Goal: Task Accomplishment & Management: Use online tool/utility

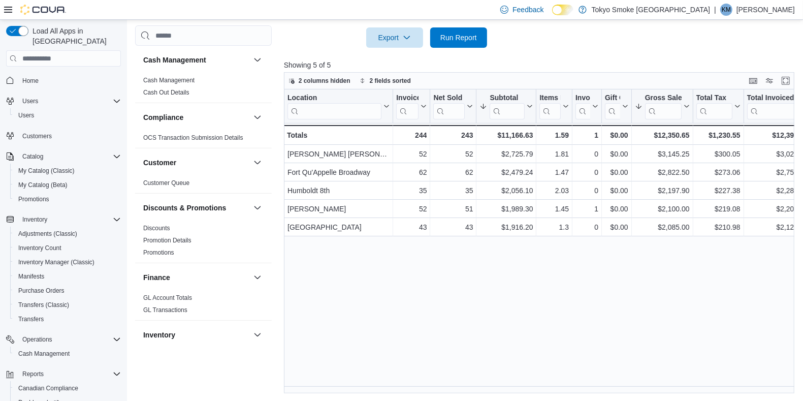
scroll to position [58, 0]
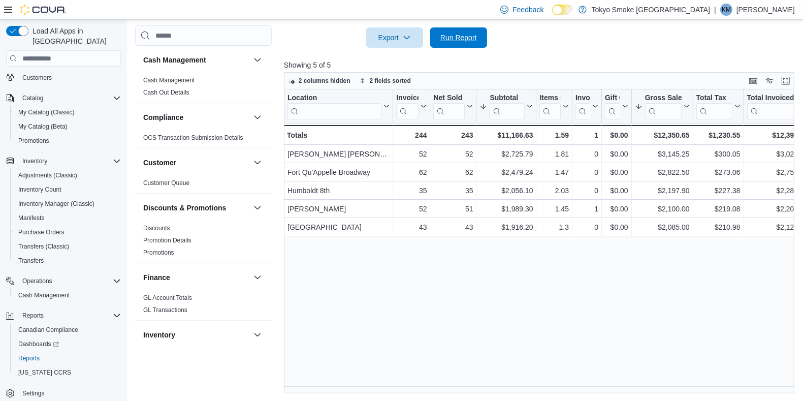
click at [466, 34] on span "Run Report" at bounding box center [458, 37] width 37 height 10
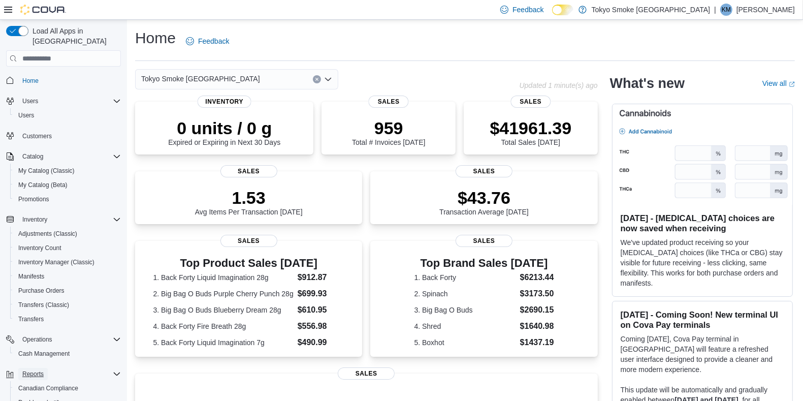
click at [38, 370] on span "Reports" at bounding box center [32, 374] width 21 height 8
click at [78, 368] on div "Reports" at bounding box center [69, 374] width 103 height 12
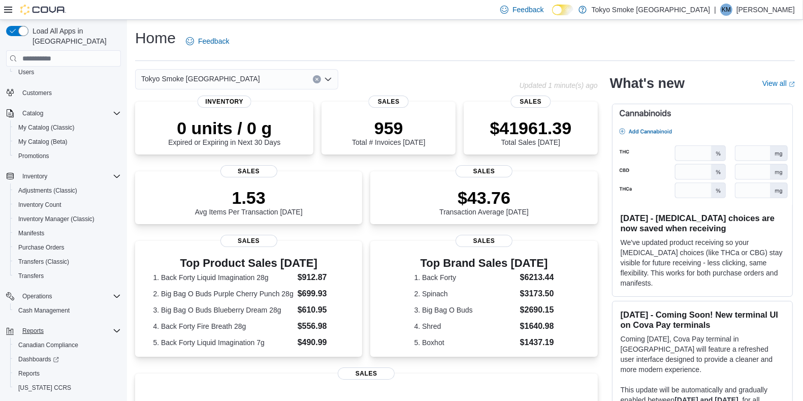
scroll to position [58, 0]
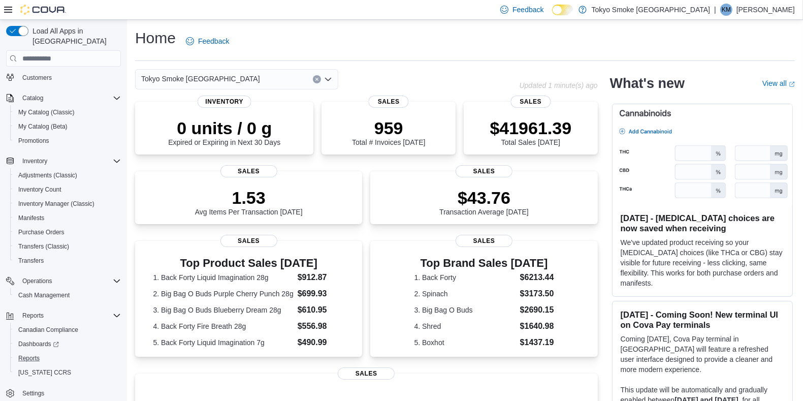
click at [72, 352] on div "Reports" at bounding box center [67, 358] width 107 height 12
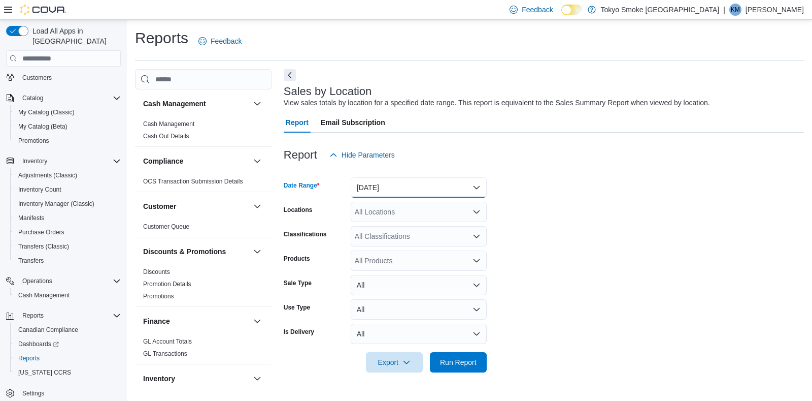
click at [449, 197] on button "Yesterday" at bounding box center [419, 187] width 136 height 20
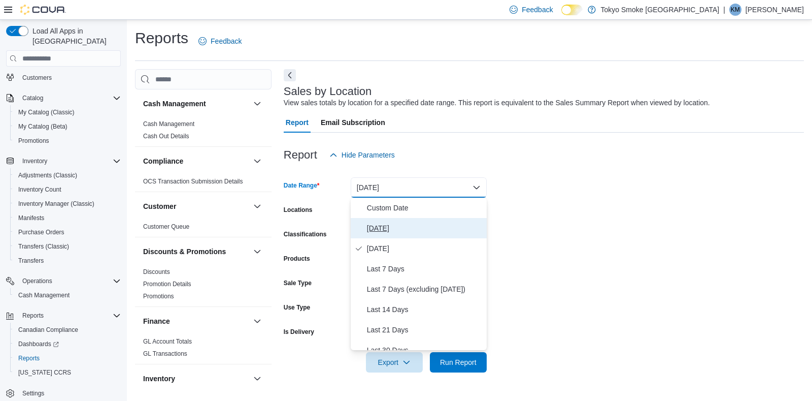
click at [379, 229] on span "Today" at bounding box center [425, 228] width 116 height 12
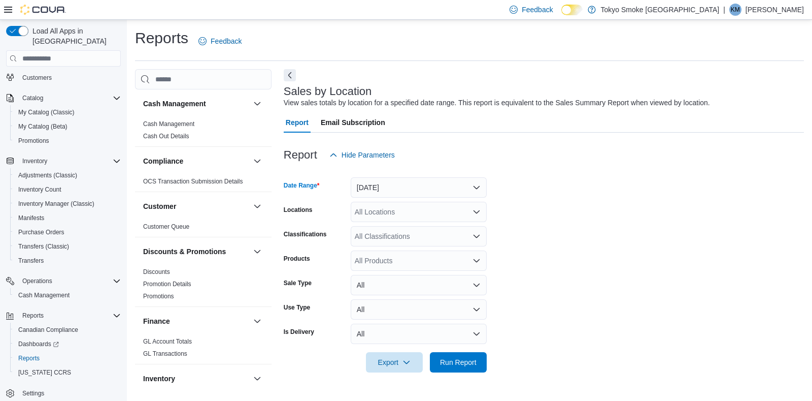
click at [386, 213] on div "All Locations" at bounding box center [419, 212] width 136 height 20
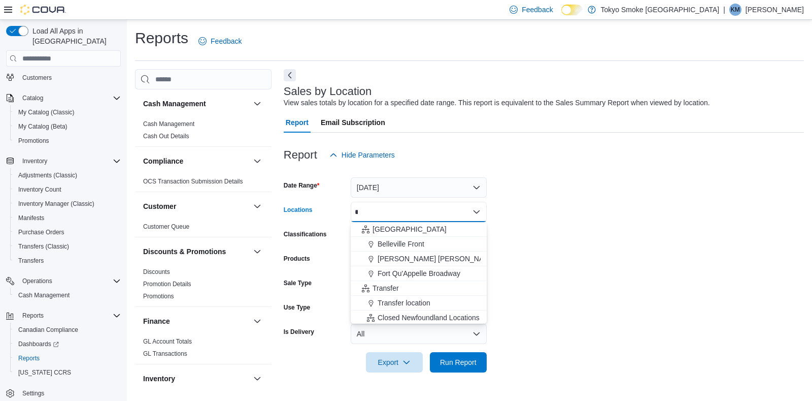
type input "*"
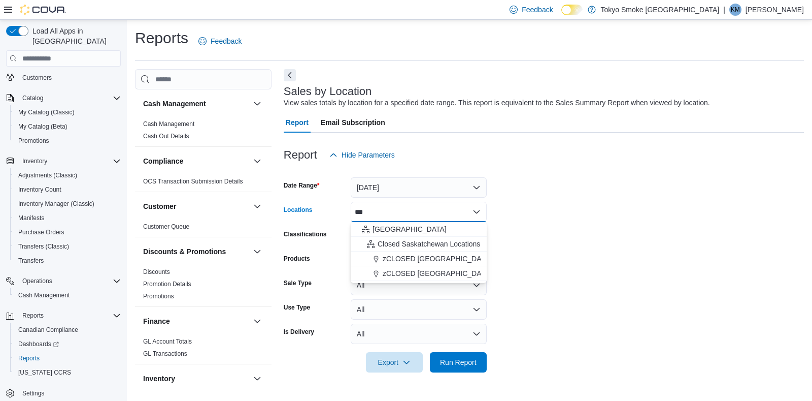
type input "***"
click at [432, 222] on button "Saskatchewan" at bounding box center [419, 229] width 136 height 15
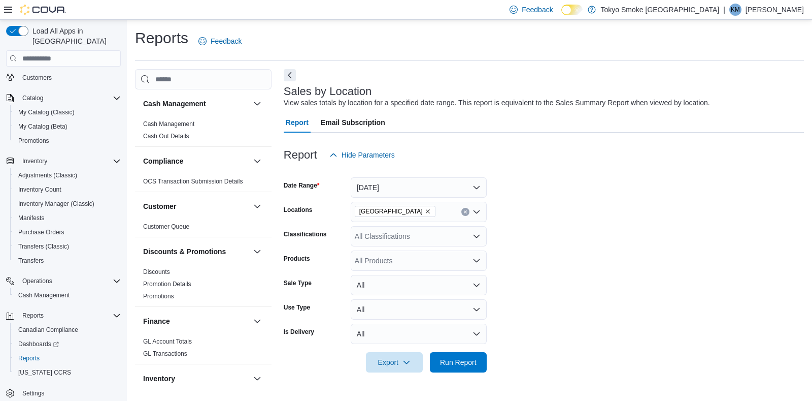
click at [584, 258] on form "Date Range Today Locations Saskatchewan Classifications All Classifications Pro…" at bounding box center [544, 268] width 520 height 207
click at [458, 353] on span "Run Report" at bounding box center [458, 362] width 45 height 20
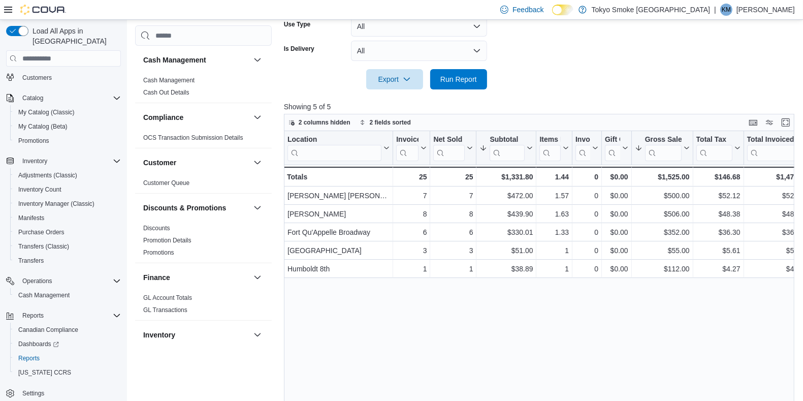
scroll to position [324, 0]
